Goal: Information Seeking & Learning: Find specific fact

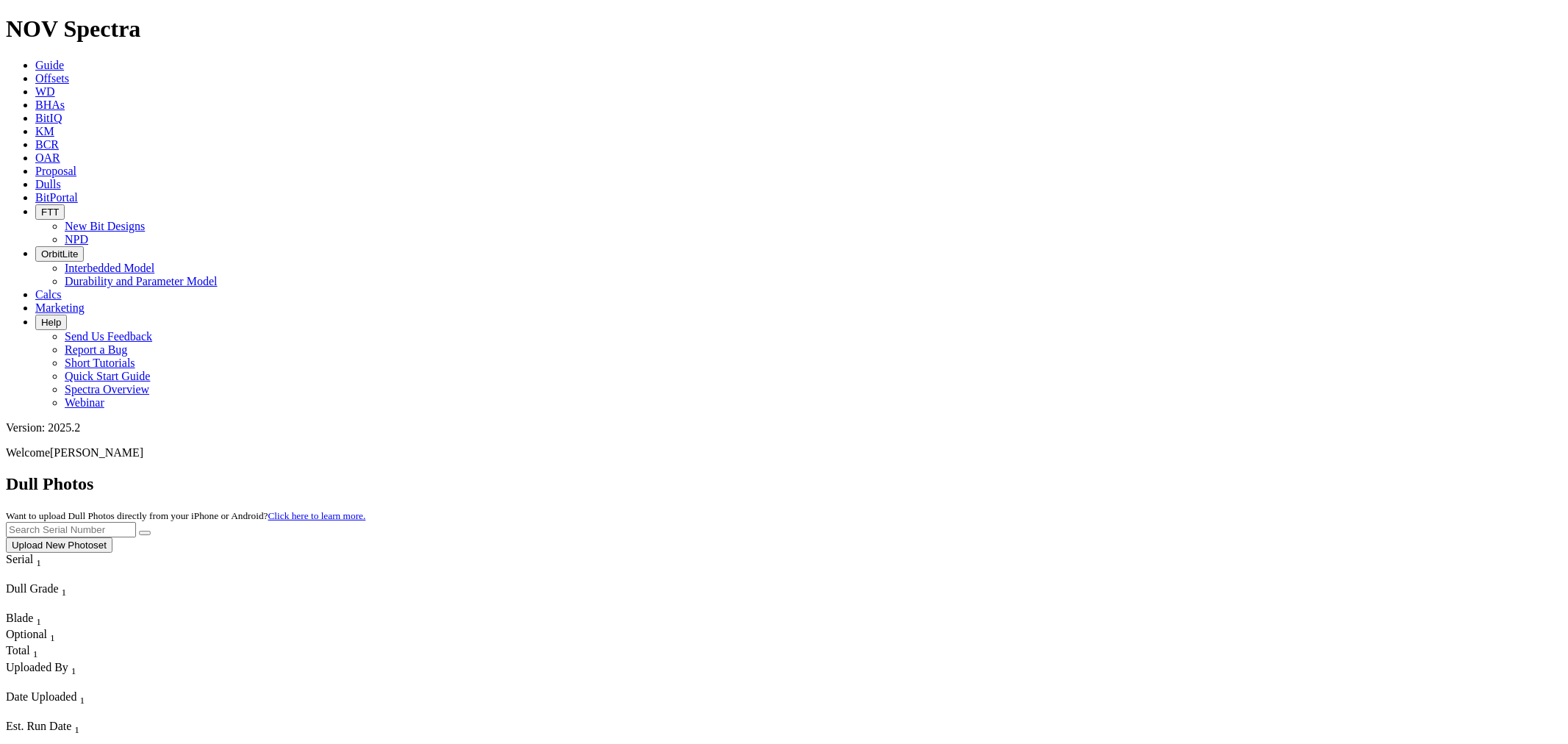
click at [69, 72] on link "Offsets" at bounding box center [52, 79] width 33 height 13
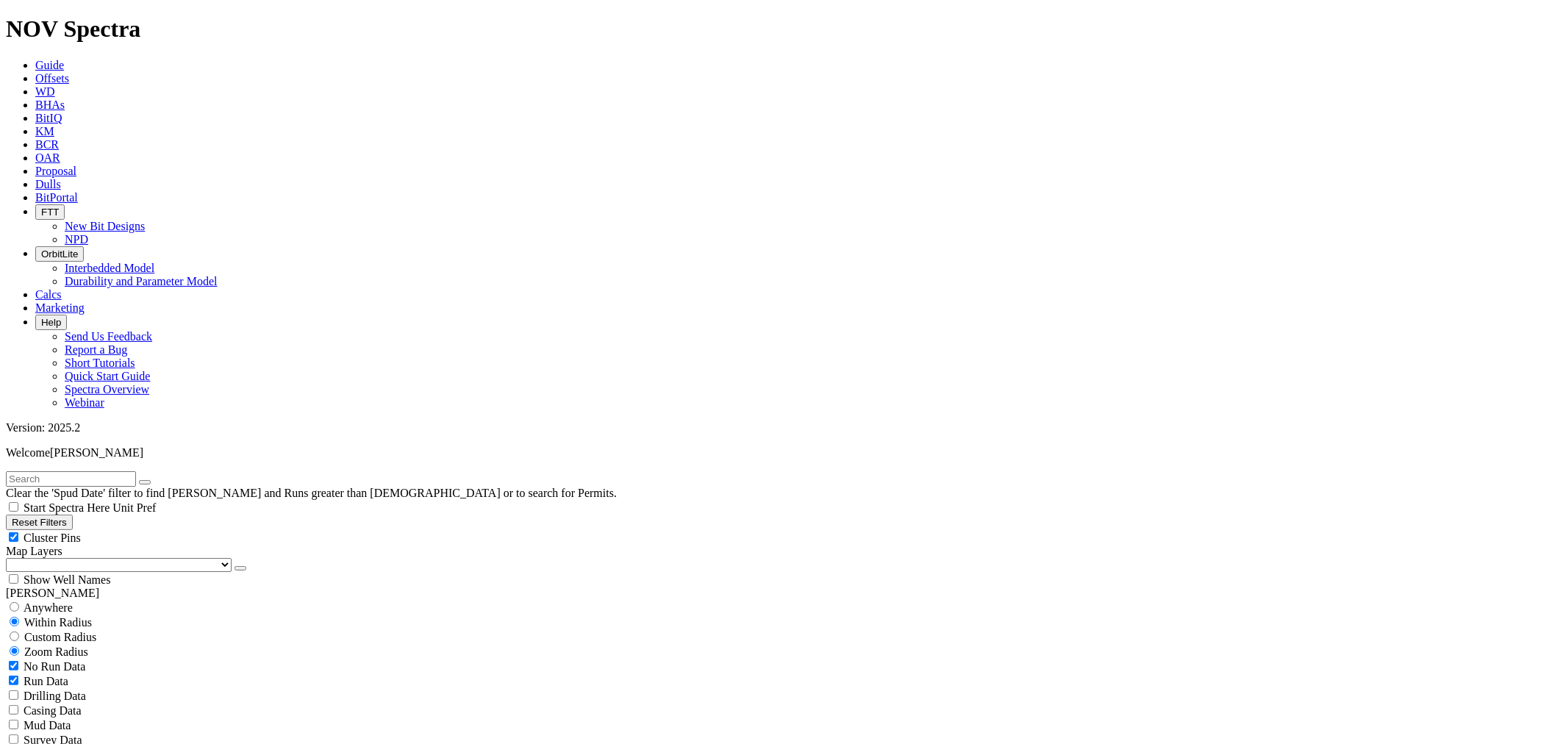
select select "7.875"
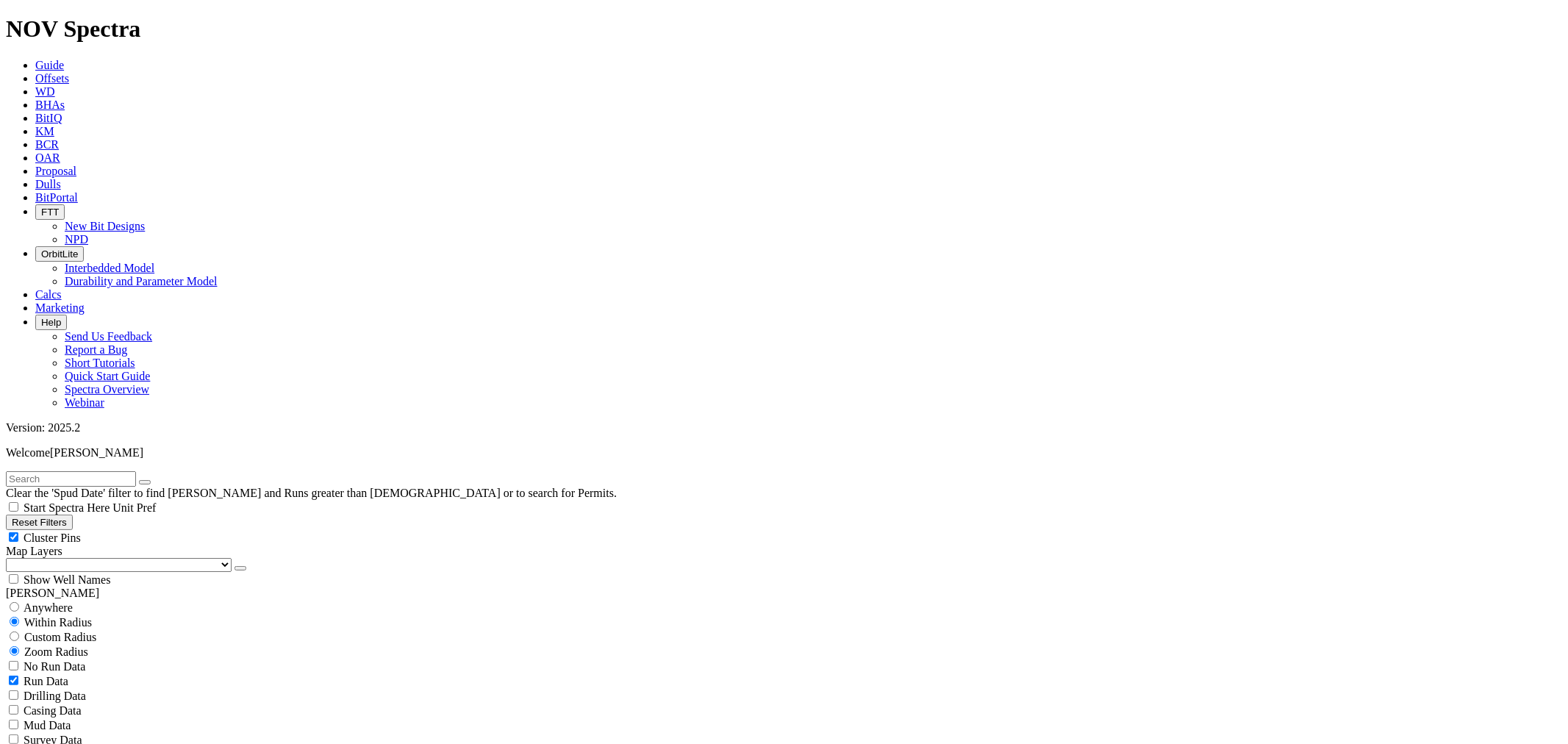
checkbox input "false"
select select "? number:7.875 ?"
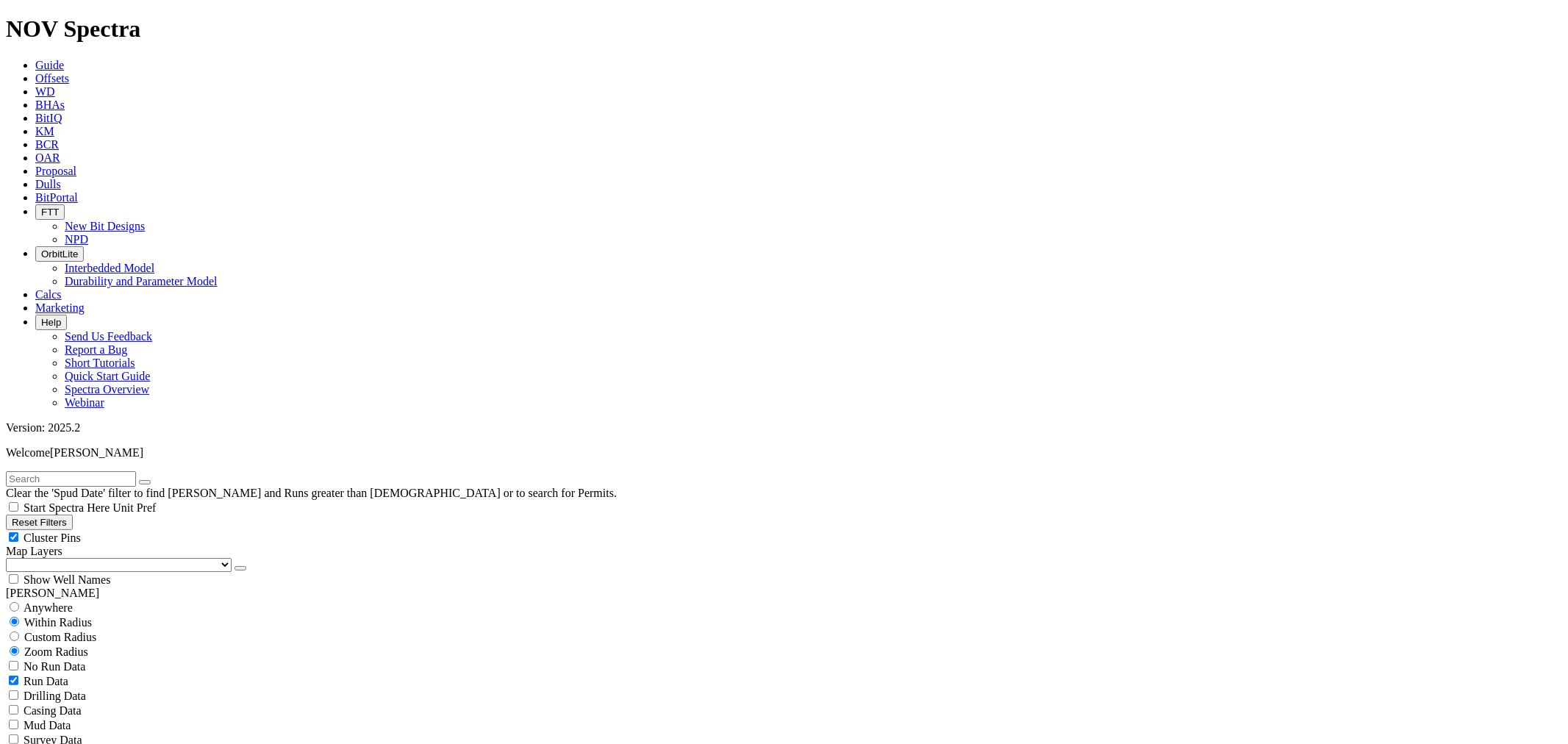
type input "1/1/25"
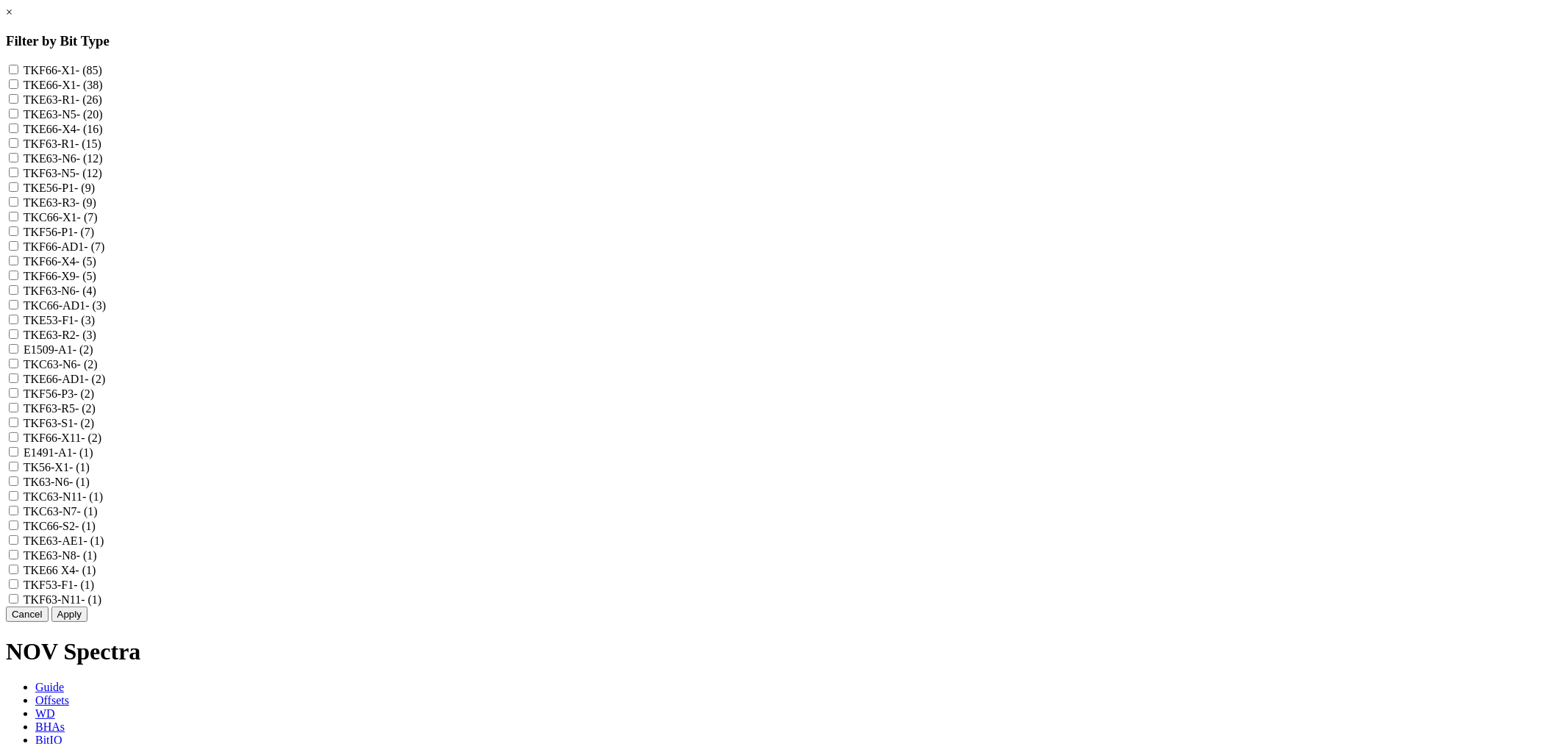
click at [18, 251] on input "TKF66-AD1 - (7)" at bounding box center [14, 245] width 10 height 10
checkbox input "true"
click at [18, 310] on input "TKC66-AD1 - (3)" at bounding box center [14, 304] width 10 height 10
checkbox input "true"
click at [18, 383] on input "TKE66-AD1 - (2)" at bounding box center [14, 378] width 10 height 10
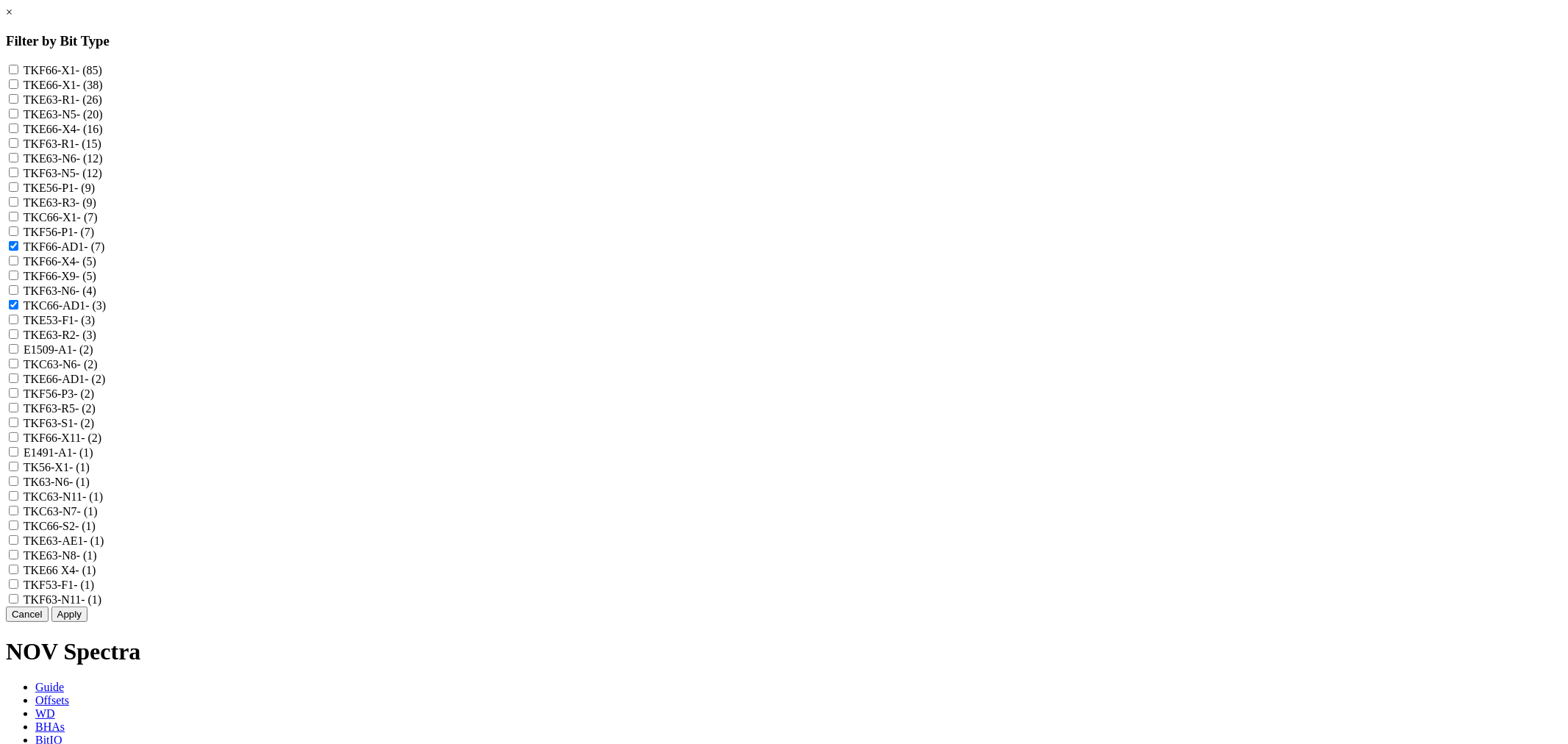
checkbox input "true"
click at [88, 622] on button "Apply" at bounding box center [70, 614] width 36 height 15
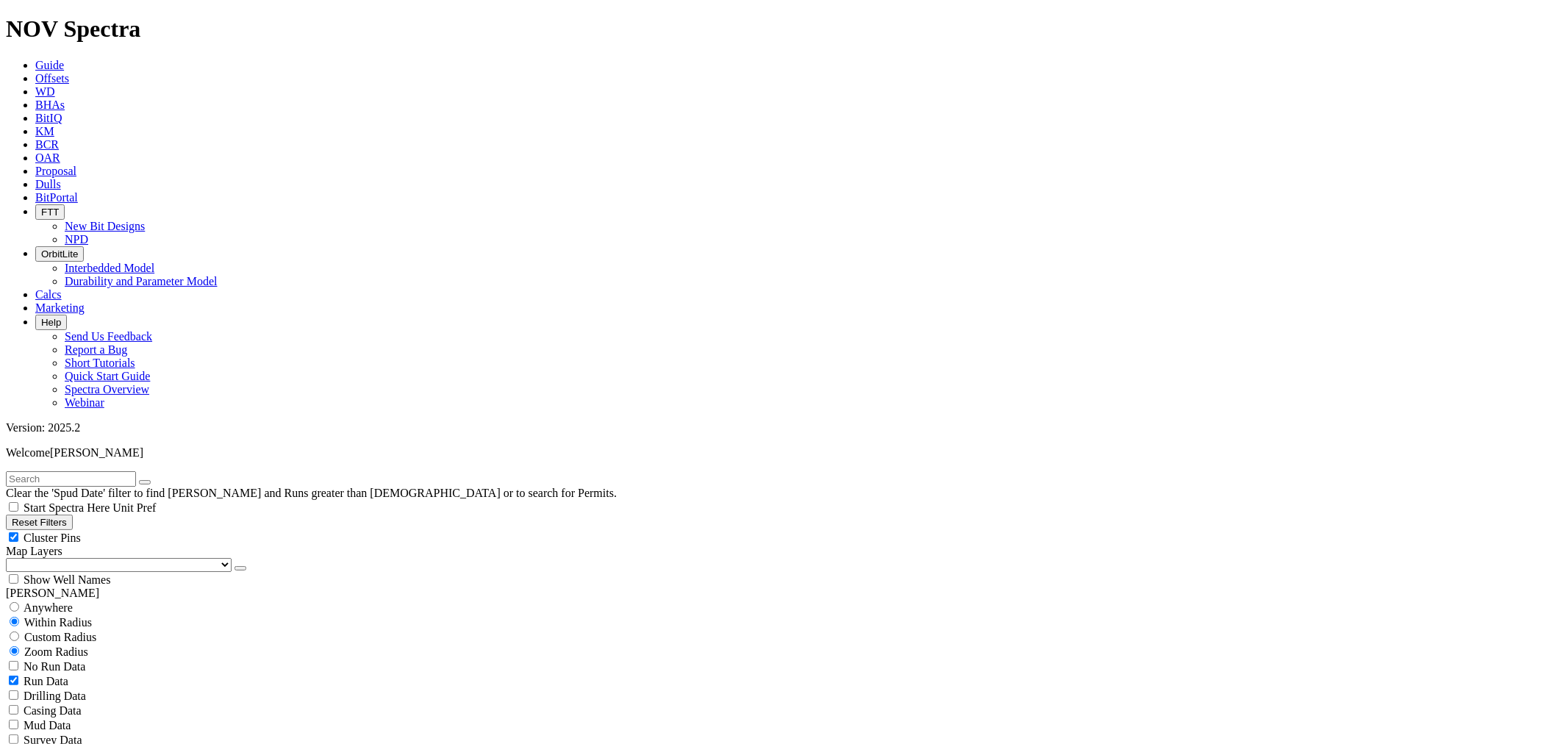
scroll to position [416, 0]
checkbox input "true"
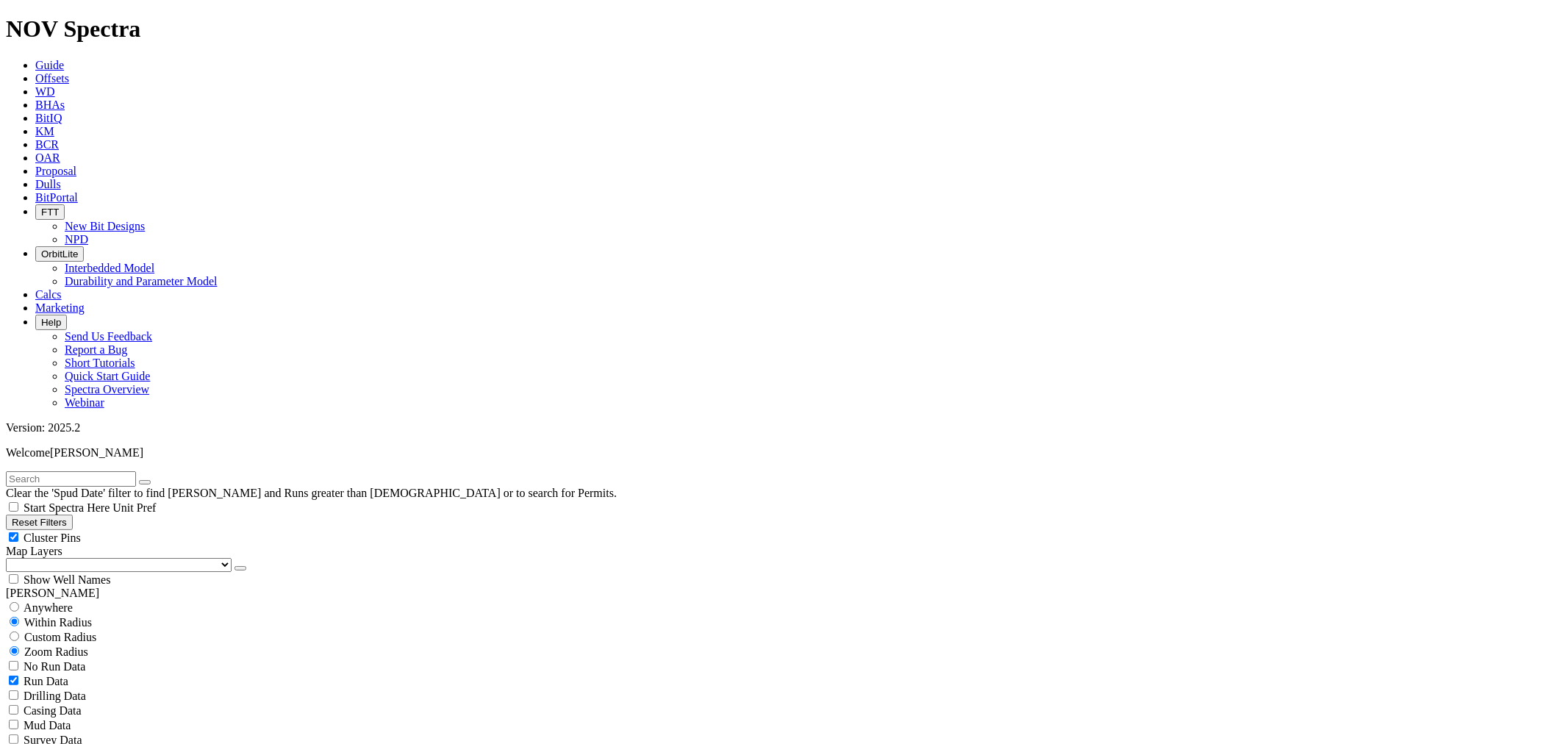
click at [88, 558] on select "US Counties Alberta, CA Townships British Columbia, CA Townships British Columb…" at bounding box center [118, 565] width 225 height 14
click at [11, 558] on select "US Counties Alberta, CA Townships British Columbia, CA Townships British Columb…" at bounding box center [118, 565] width 225 height 14
click at [57, 472] on input "text" at bounding box center [71, 479] width 130 height 15
type input "A318280"
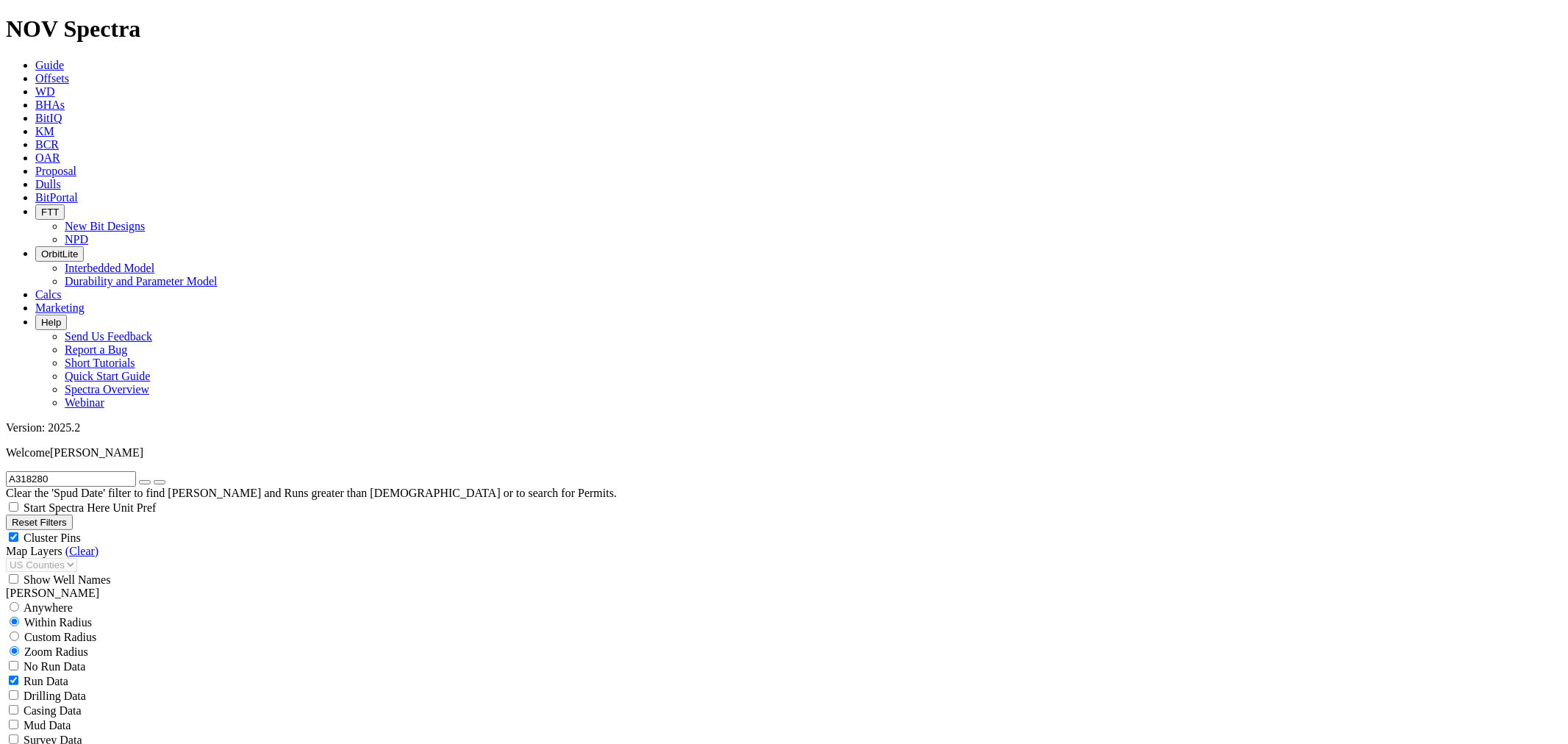
select select
drag, startPoint x: 81, startPoint y: 62, endPoint x: 37, endPoint y: 64, distance: 44.0
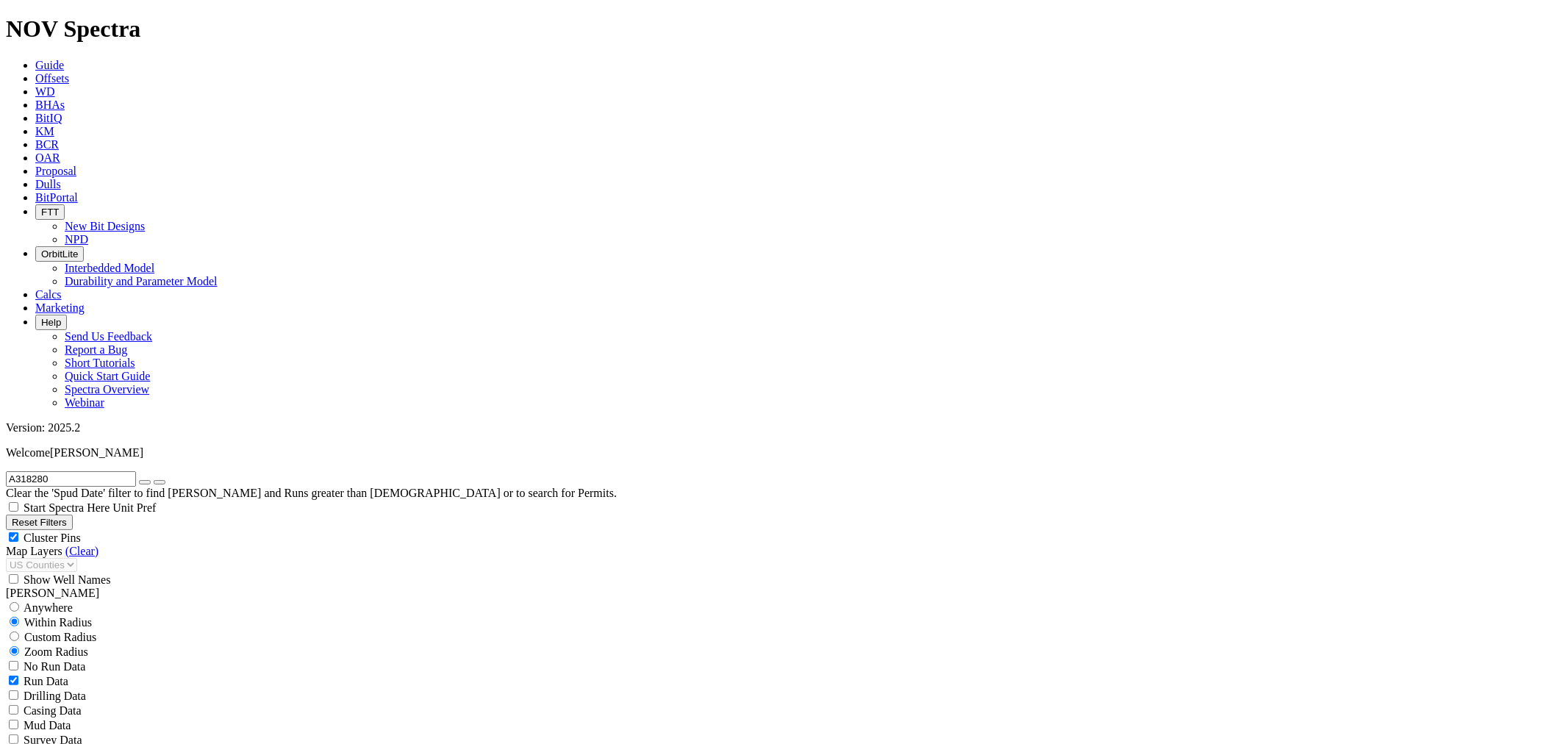
click at [37, 472] on input "A318280" at bounding box center [71, 479] width 130 height 15
click at [154, 481] on button "submit" at bounding box center [159, 482] width 12 height 5
click at [166, 481] on button "submit" at bounding box center [159, 482] width 12 height 5
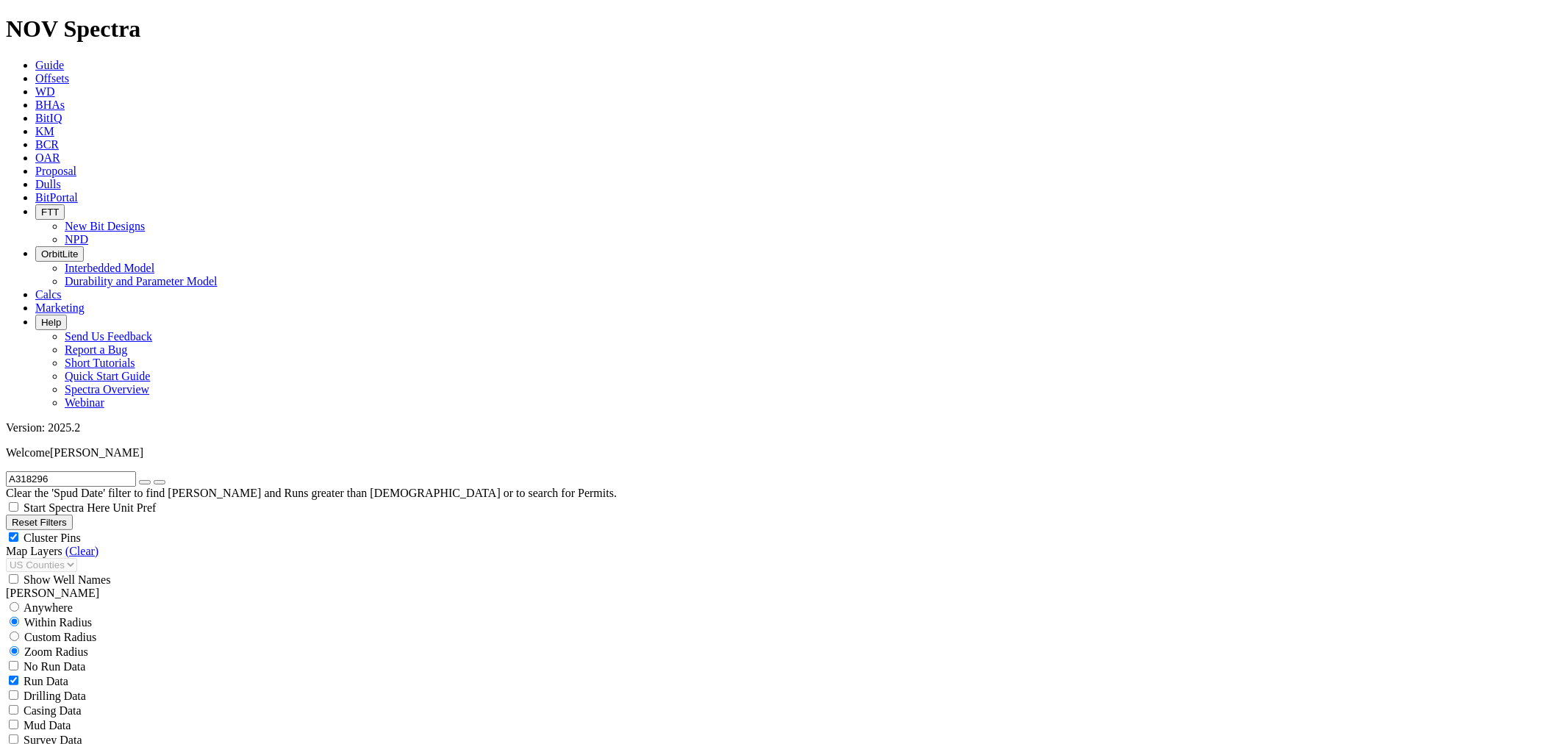
drag, startPoint x: 60, startPoint y: 52, endPoint x: -94, endPoint y: 52, distance: 154.0
type input "A316956"
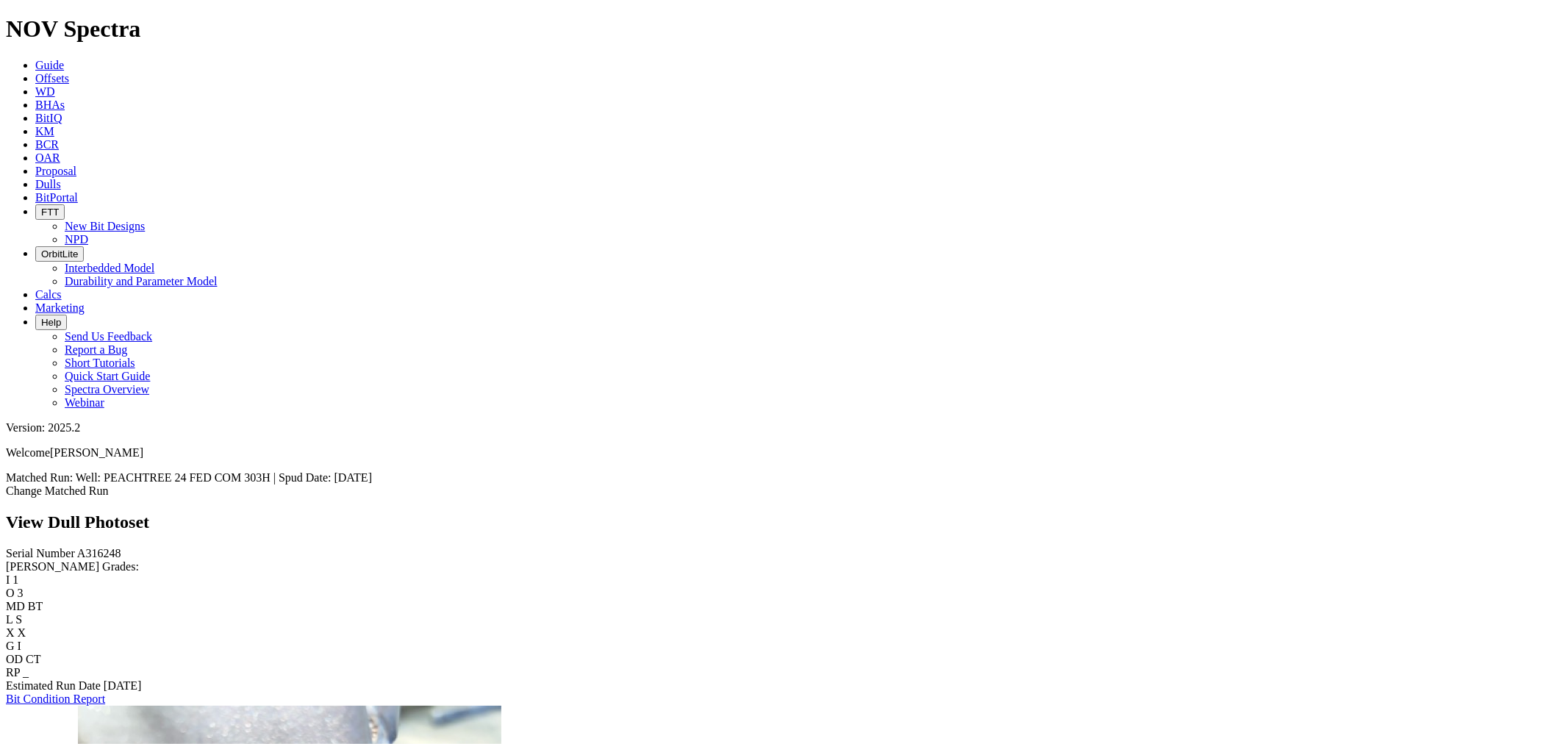
click at [61, 178] on span "Dulls" at bounding box center [48, 185] width 25 height 13
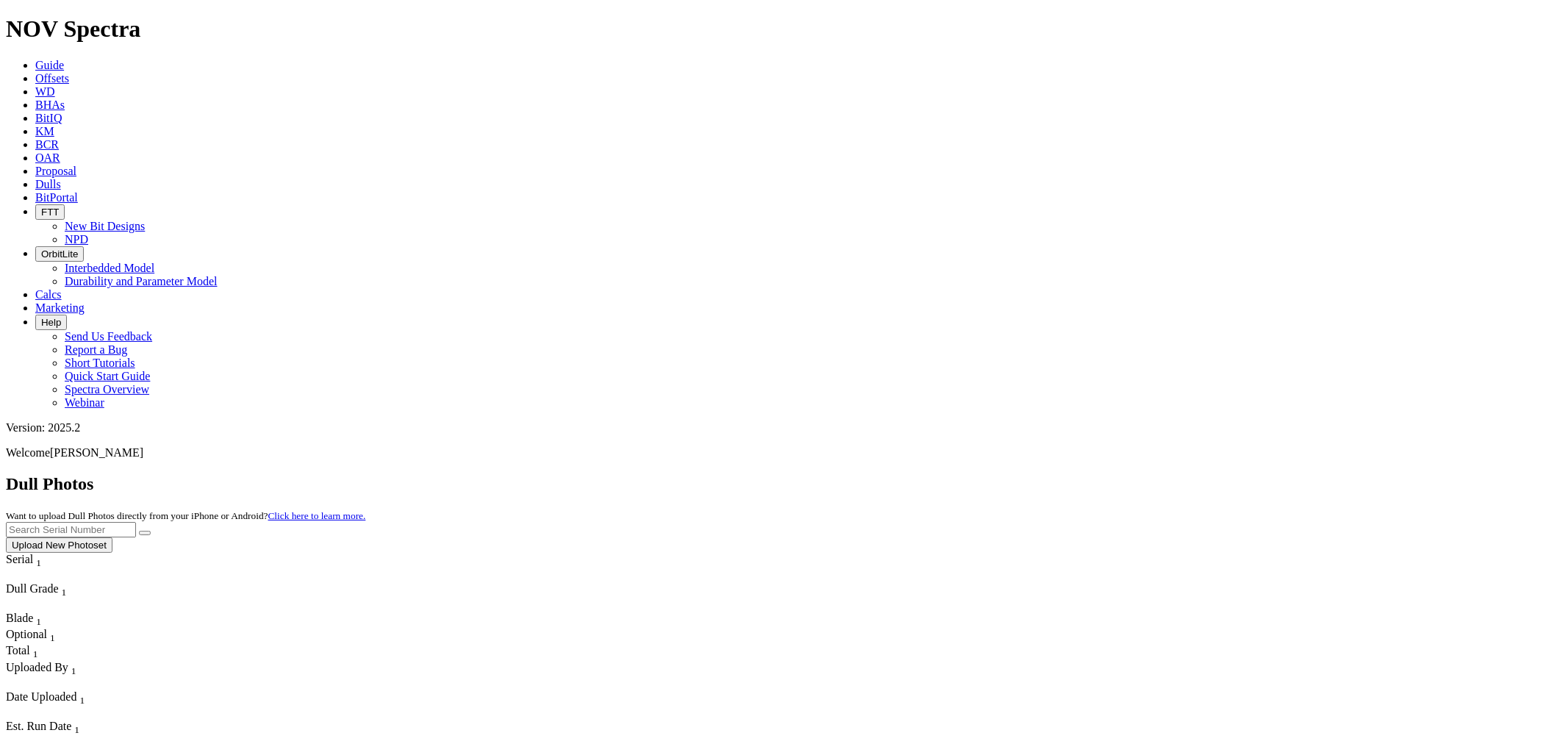
click at [136, 522] on input "text" at bounding box center [71, 529] width 130 height 15
click at [139, 531] on button "submit" at bounding box center [145, 533] width 12 height 5
click at [136, 522] on input "a3180280" at bounding box center [71, 529] width 130 height 15
type input "a318280"
click at [139, 531] on button "submit" at bounding box center [145, 533] width 12 height 5
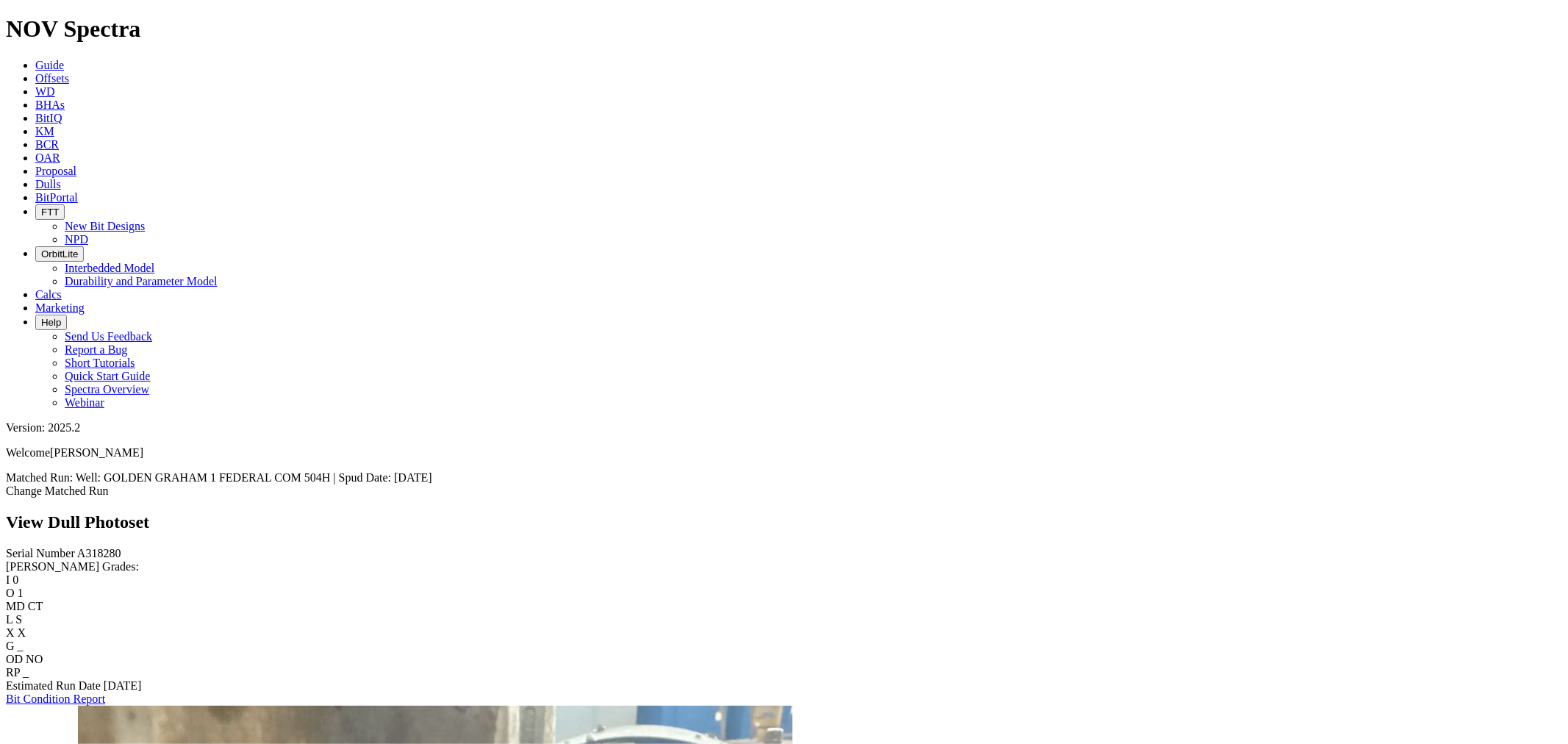
scroll to position [490, 0]
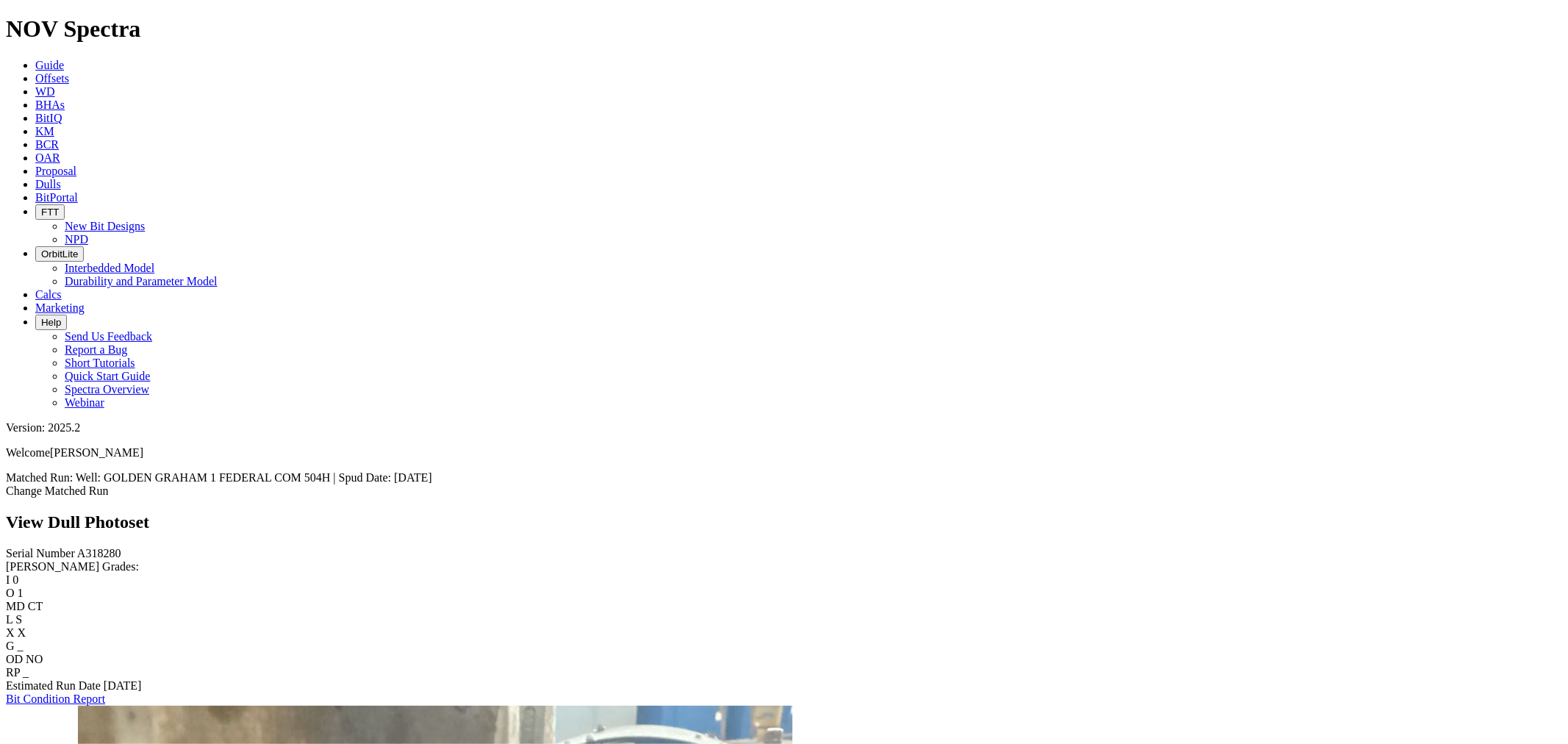
scroll to position [753, 0]
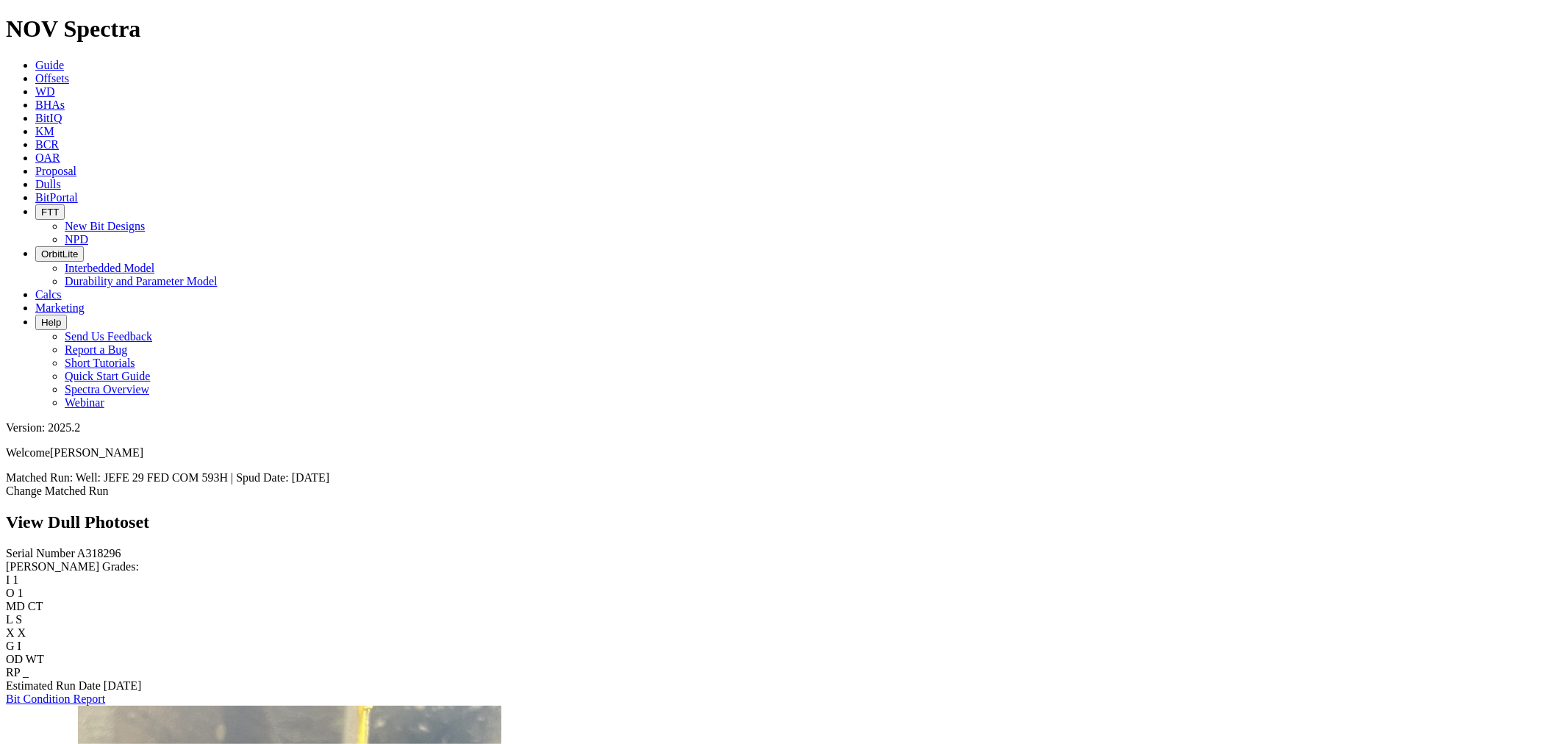
scroll to position [653, 0]
drag, startPoint x: 392, startPoint y: 281, endPoint x: 318, endPoint y: 339, distance: 94.0
drag, startPoint x: 72, startPoint y: 129, endPoint x: 24, endPoint y: 138, distance: 48.8
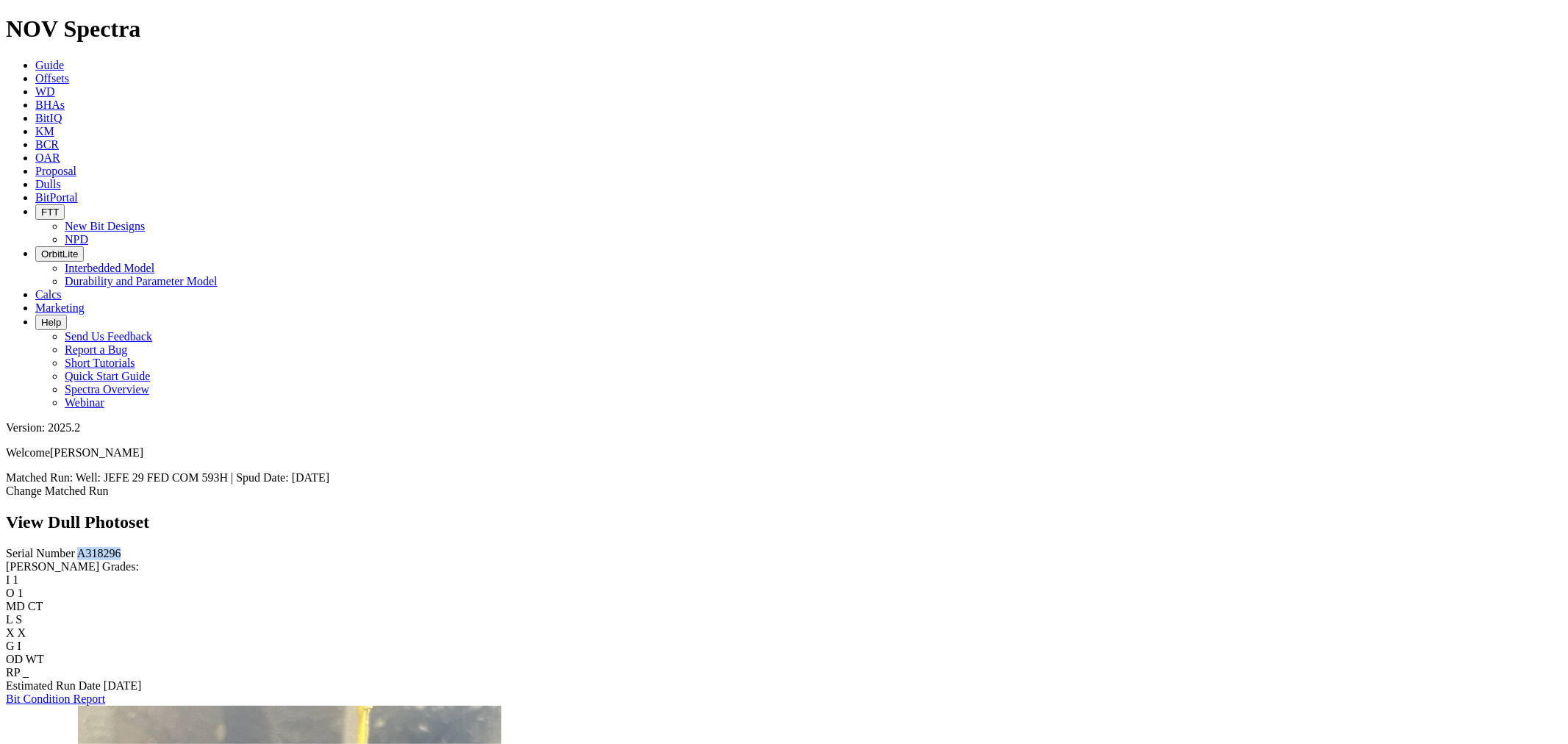
click at [24, 547] on div "Serial Number A318296" at bounding box center [784, 553] width 1556 height 14
copy span "A318296"
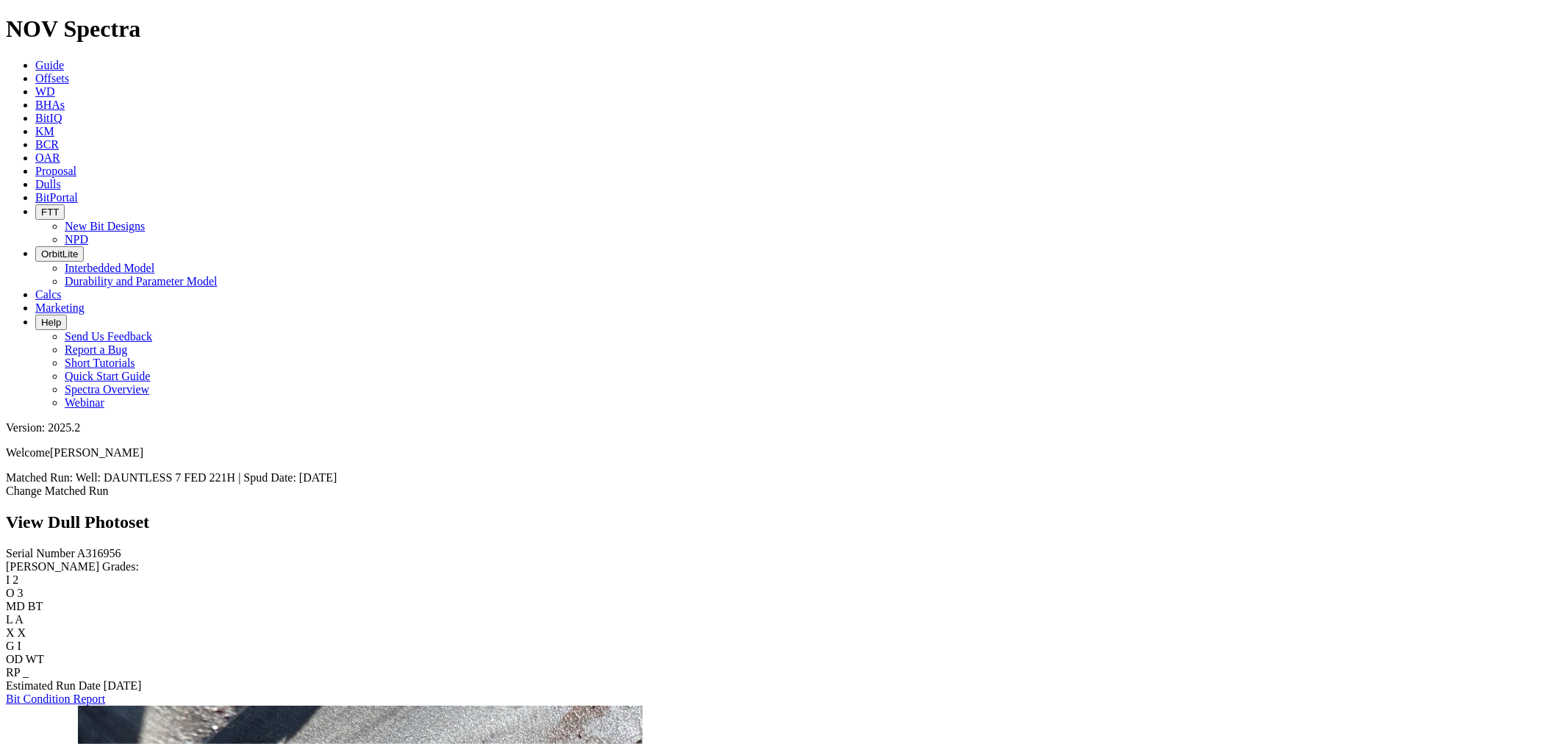
click at [77, 547] on span "A316956" at bounding box center [99, 553] width 44 height 13
drag, startPoint x: 26, startPoint y: 129, endPoint x: 77, endPoint y: 128, distance: 51.0
click at [77, 547] on div "Serial Number A316956" at bounding box center [784, 553] width 1556 height 14
copy span "A316956"
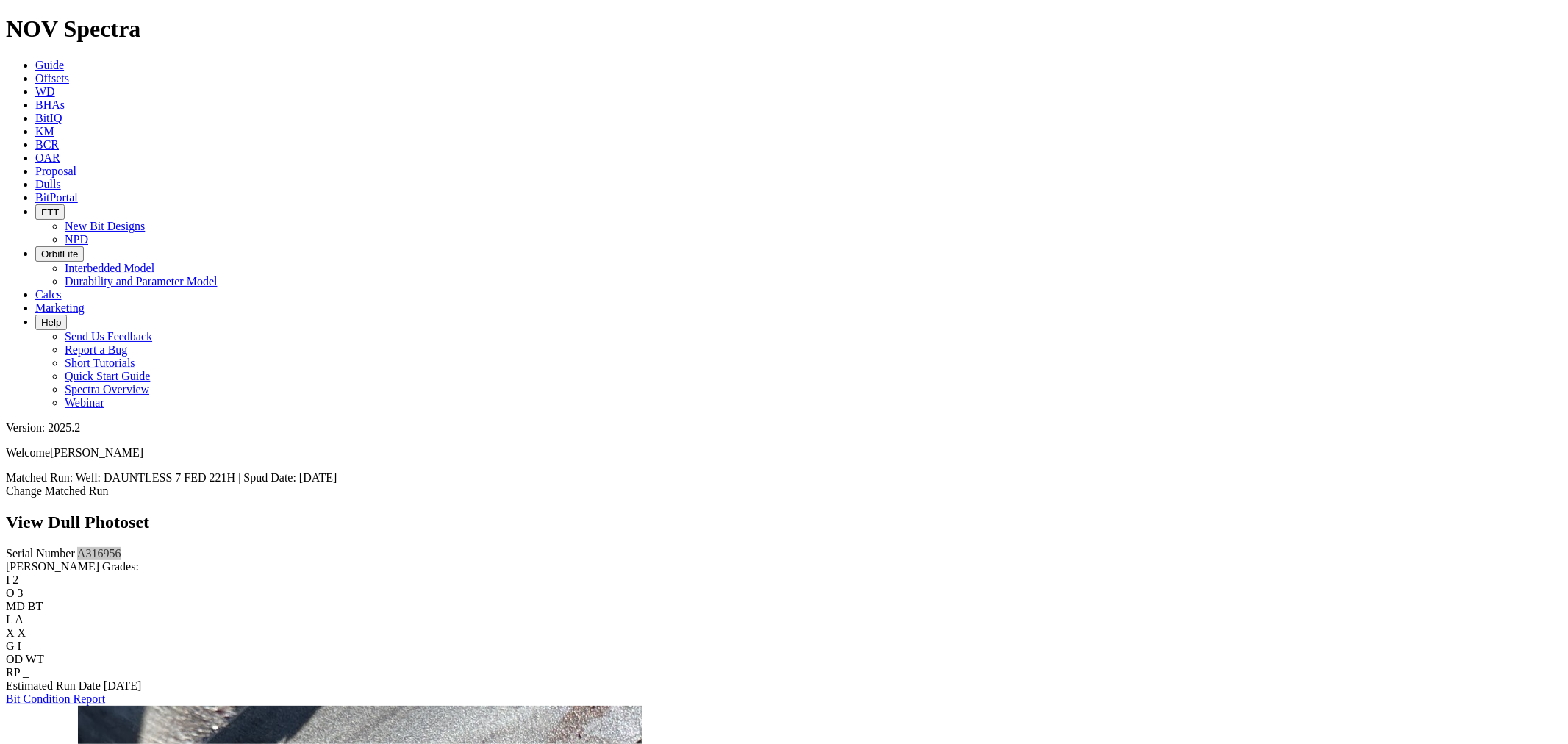
scroll to position [2372, 0]
